Goal: Task Accomplishment & Management: Use online tool/utility

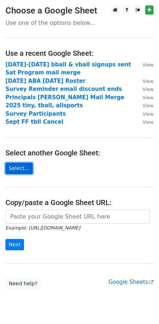
click at [23, 168] on link "Select..." at bounding box center [18, 168] width 27 height 11
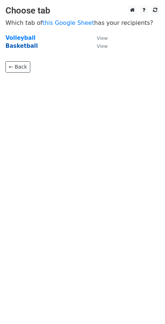
click at [21, 46] on strong "Basketball" at bounding box center [21, 46] width 32 height 7
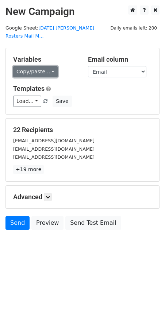
click at [48, 66] on link "Copy/paste..." at bounding box center [35, 71] width 44 height 11
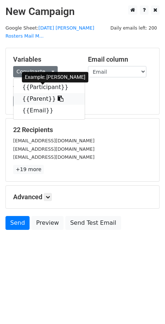
click at [32, 93] on link "{{Parent}}" at bounding box center [48, 99] width 71 height 12
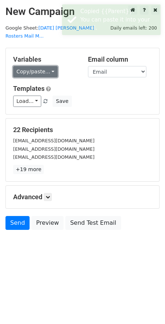
click at [48, 66] on link "Copy/paste..." at bounding box center [35, 71] width 44 height 11
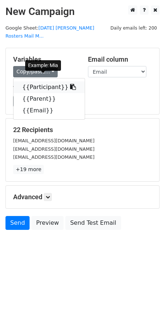
click at [42, 81] on link "{{Participant}}" at bounding box center [48, 87] width 71 height 12
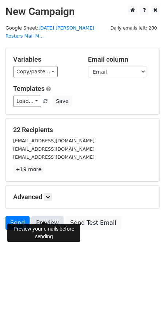
click at [47, 218] on link "Preview" at bounding box center [47, 223] width 32 height 14
click at [42, 216] on link "Preview" at bounding box center [47, 223] width 32 height 14
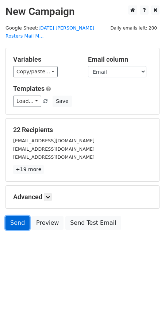
click at [18, 216] on link "Send" at bounding box center [17, 223] width 24 height 14
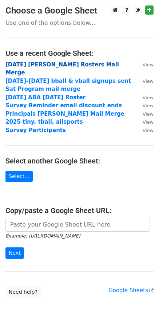
click at [75, 66] on strong "Oct 25 Vaca Rosters Mail Merge" at bounding box center [62, 68] width 114 height 15
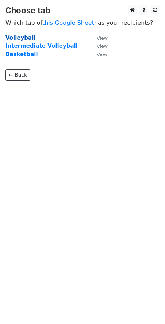
click at [13, 37] on strong "Volleyball" at bounding box center [20, 38] width 30 height 7
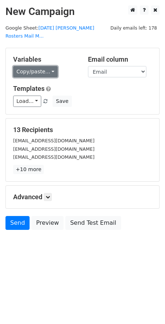
click at [40, 66] on link "Copy/paste..." at bounding box center [35, 71] width 44 height 11
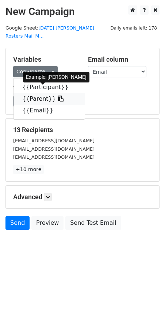
click at [39, 93] on link "{{Parent}}" at bounding box center [48, 99] width 71 height 12
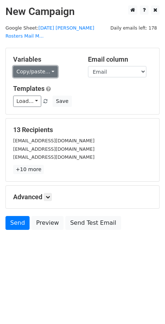
click at [51, 66] on link "Copy/paste..." at bounding box center [35, 71] width 44 height 11
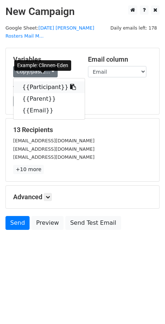
click at [36, 81] on link "{{Participant}}" at bounding box center [48, 87] width 71 height 12
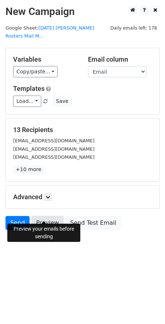
click at [43, 216] on link "Preview" at bounding box center [47, 223] width 32 height 14
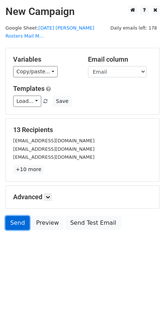
click at [12, 216] on link "Send" at bounding box center [17, 223] width 24 height 14
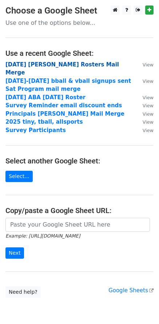
click at [46, 65] on strong "Oct 25 Vaca Rosters Mail Merge" at bounding box center [62, 68] width 114 height 15
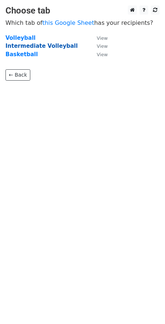
click at [23, 46] on strong "Intermediate Volleyball" at bounding box center [41, 46] width 72 height 7
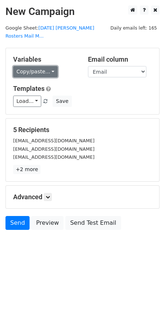
click at [49, 66] on link "Copy/paste..." at bounding box center [35, 71] width 44 height 11
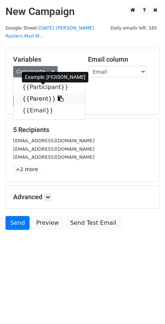
click at [40, 93] on link "{{Parent}}" at bounding box center [48, 99] width 71 height 12
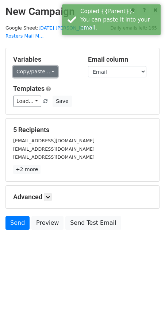
click at [49, 66] on link "Copy/paste..." at bounding box center [35, 71] width 44 height 11
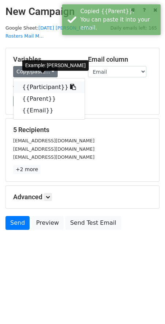
click at [43, 81] on link "{{Participant}}" at bounding box center [48, 87] width 71 height 12
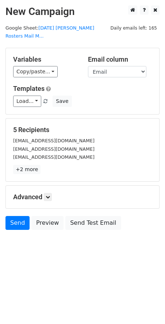
click at [19, 265] on html "New Campaign Daily emails left: 165 Google Sheet: [DATE] [PERSON_NAME] Rosters …" at bounding box center [82, 162] width 165 height 324
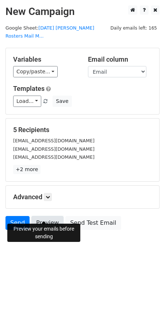
click at [41, 216] on link "Preview" at bounding box center [47, 223] width 32 height 14
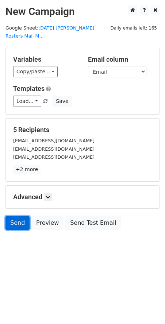
click at [20, 216] on link "Send" at bounding box center [17, 223] width 24 height 14
